Goal: Find specific page/section: Find specific page/section

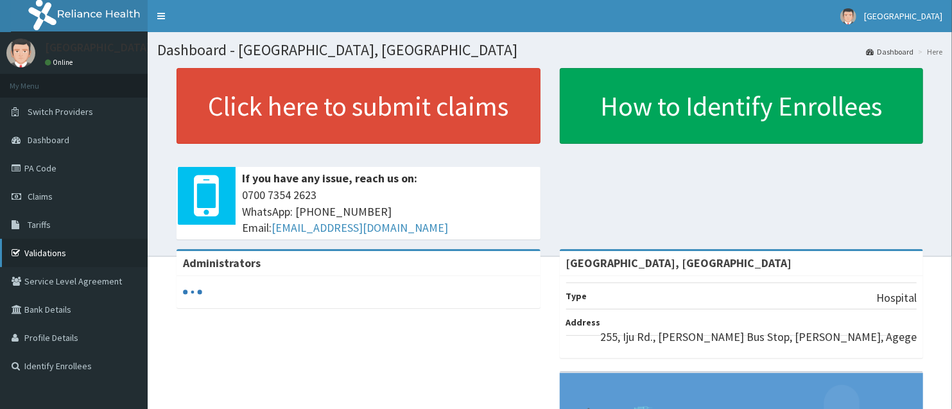
click at [81, 248] on link "Validations" at bounding box center [74, 253] width 148 height 28
